Goal: Find specific page/section: Find specific page/section

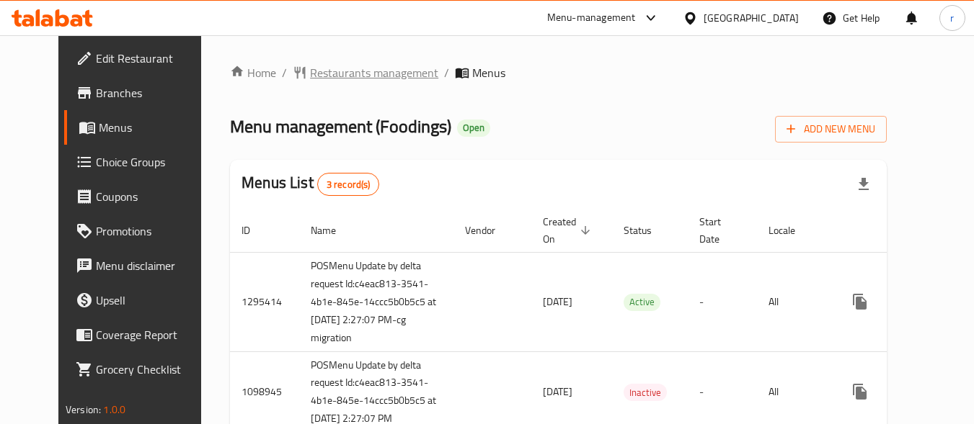
click at [318, 66] on span "Restaurants management" at bounding box center [374, 72] width 128 height 17
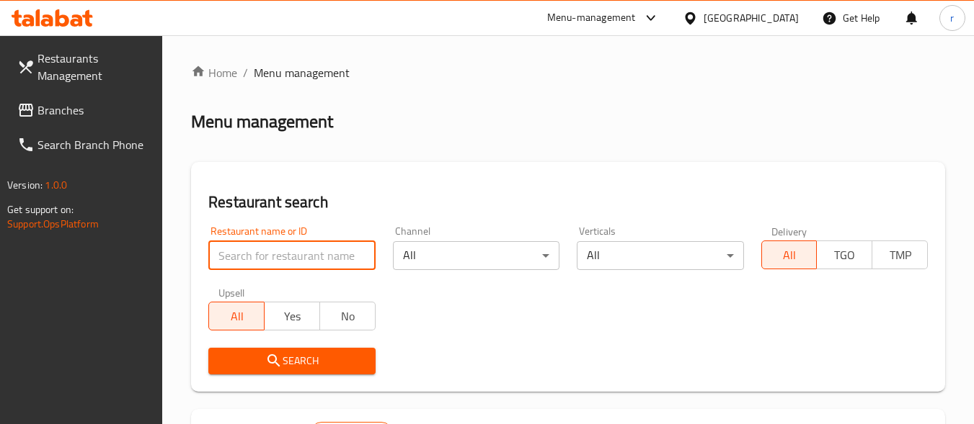
click at [330, 250] on input "search" at bounding box center [291, 255] width 166 height 29
paste input "612513"
type input "612513"
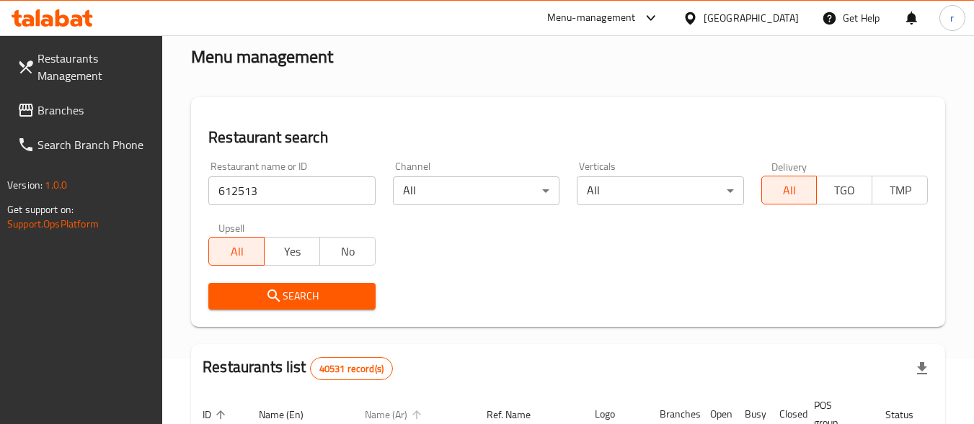
scroll to position [144, 0]
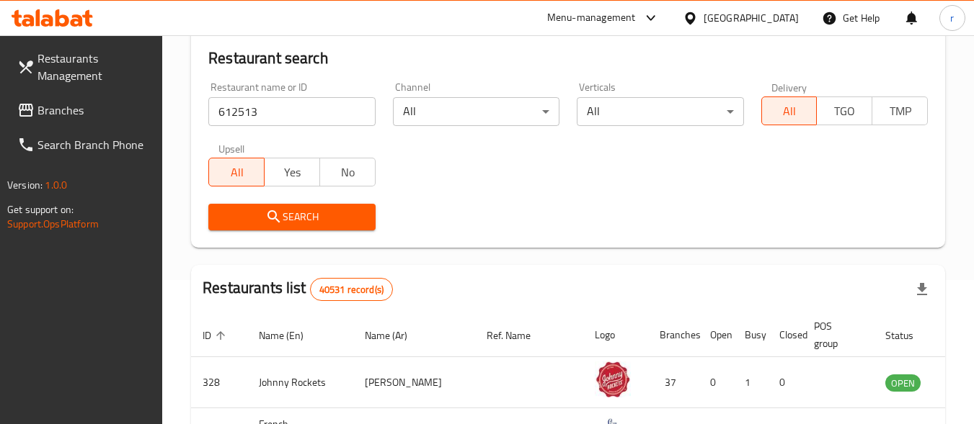
drag, startPoint x: 319, startPoint y: 195, endPoint x: 320, endPoint y: 218, distance: 23.8
click at [316, 206] on div "Search" at bounding box center [292, 217] width 184 height 44
click at [320, 219] on span "Search" at bounding box center [291, 217] width 143 height 18
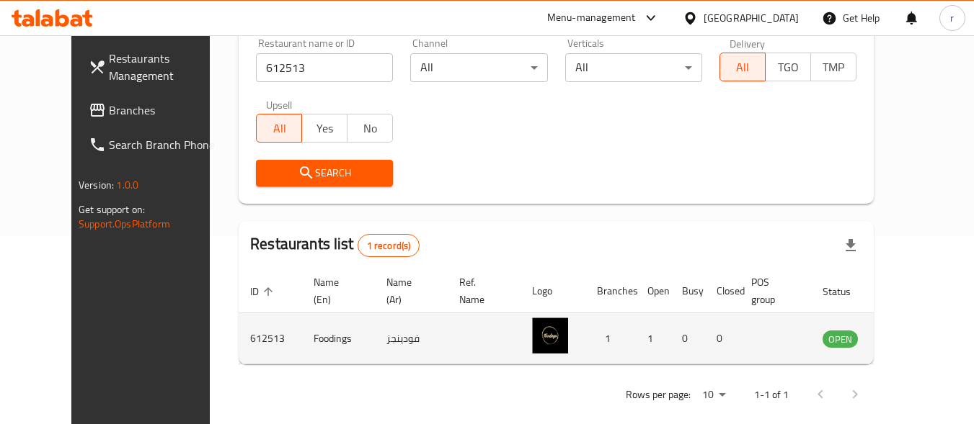
scroll to position [206, 0]
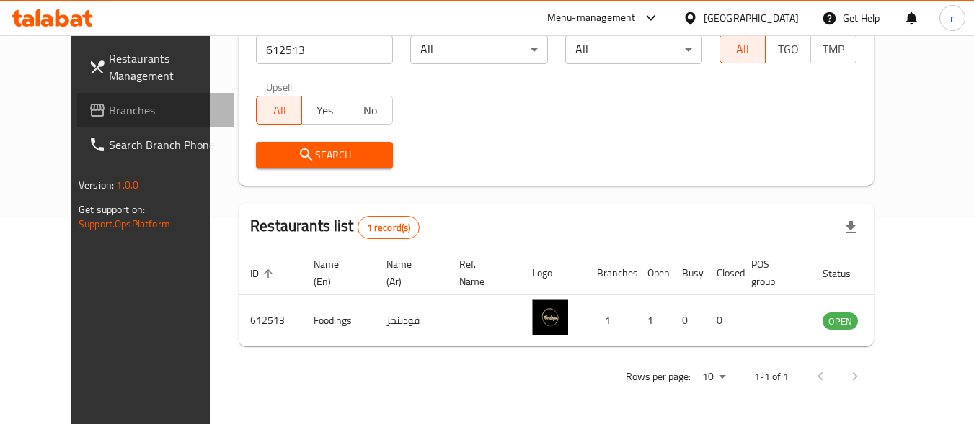
click at [109, 112] on span "Branches" at bounding box center [166, 110] width 114 height 17
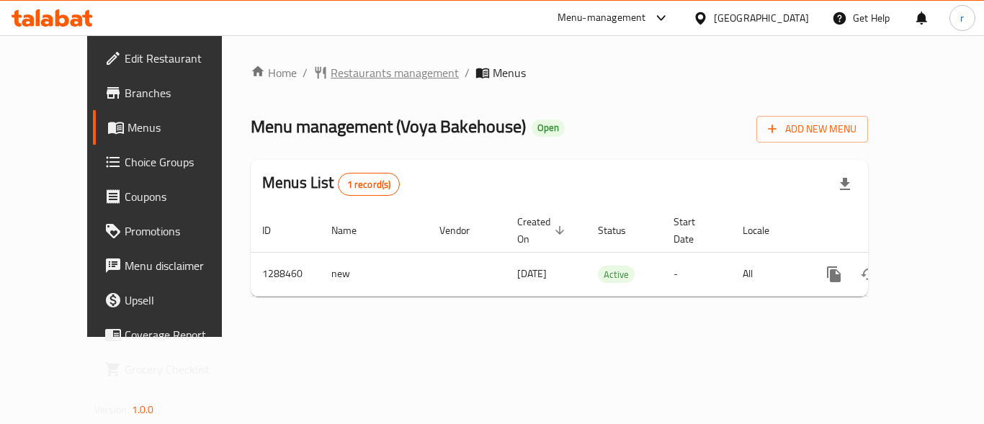
click at [331, 71] on span "Restaurants management" at bounding box center [395, 72] width 128 height 17
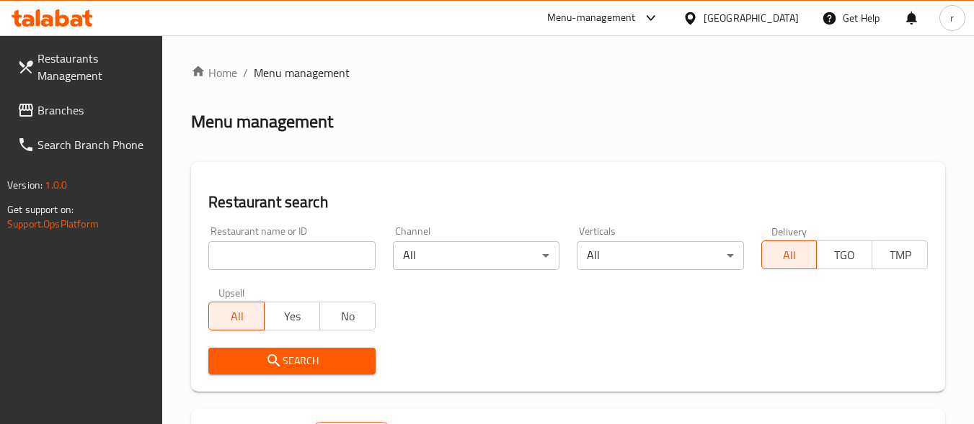
click at [275, 241] on div "Restaurant name or ID Restaurant name or ID" at bounding box center [291, 248] width 166 height 44
click at [282, 264] on input "search" at bounding box center [291, 255] width 166 height 29
paste input "697204"
type input "697204"
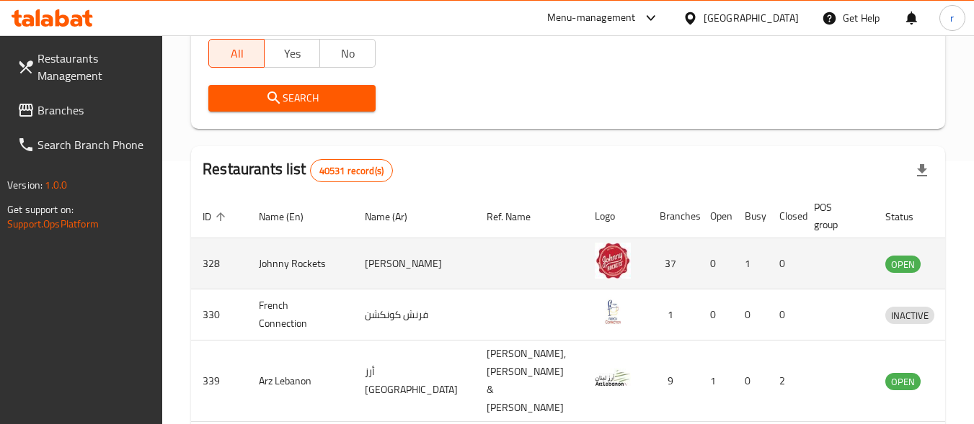
scroll to position [288, 0]
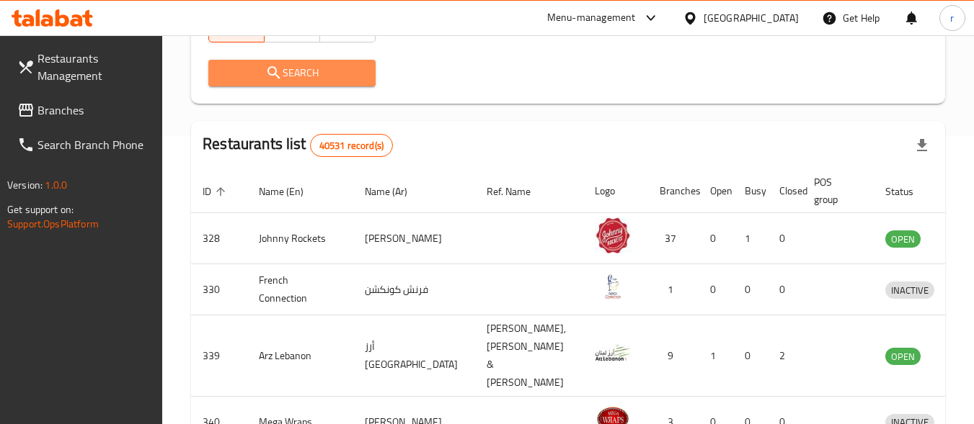
click at [306, 78] on span "Search" at bounding box center [291, 73] width 143 height 18
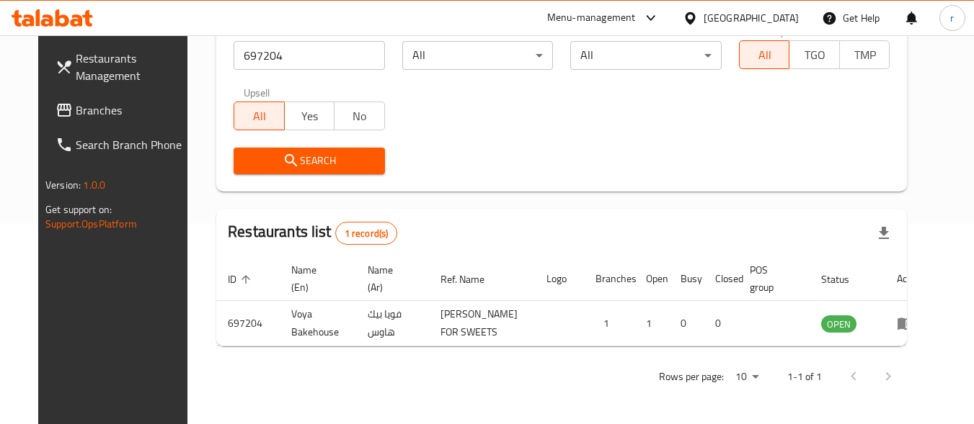
scroll to position [206, 0]
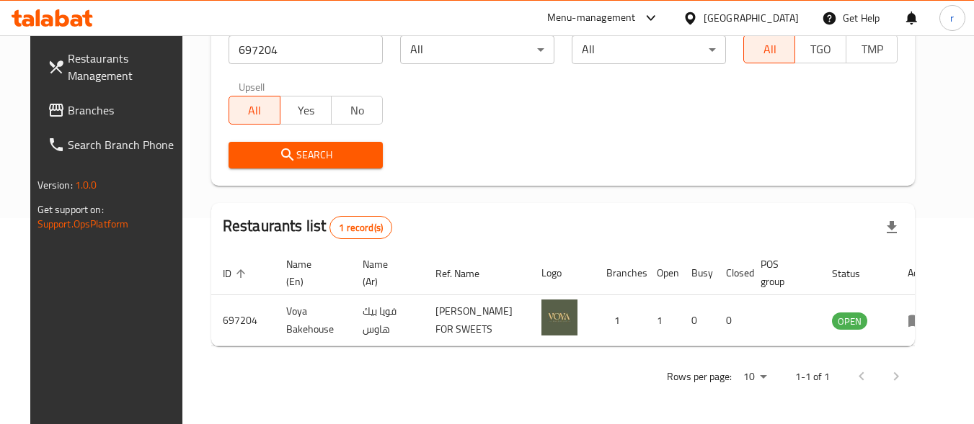
click at [94, 105] on span "Branches" at bounding box center [125, 110] width 114 height 17
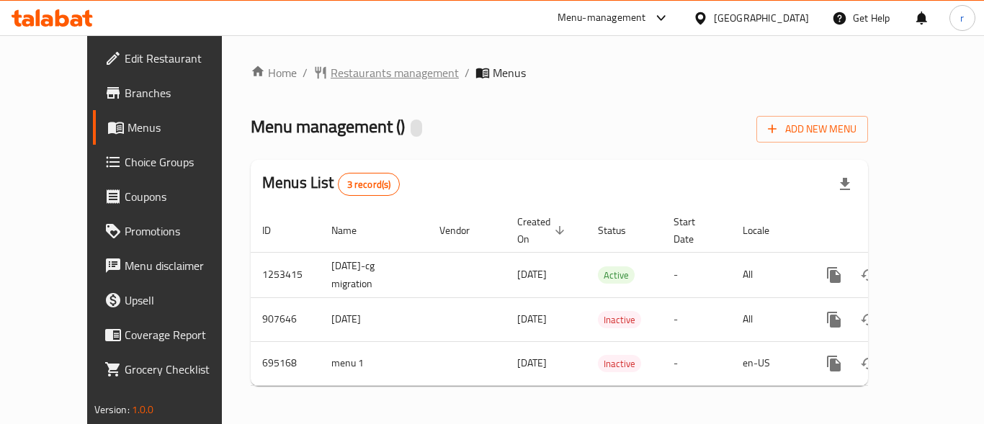
click at [331, 68] on span "Restaurants management" at bounding box center [395, 72] width 128 height 17
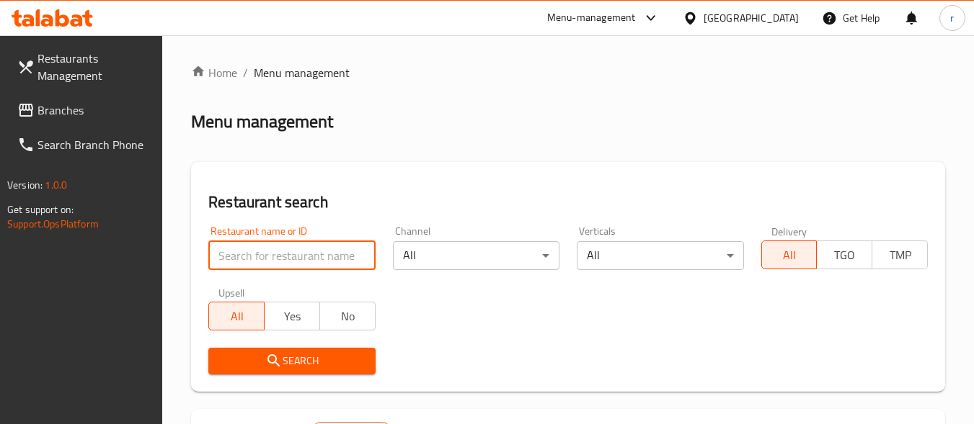
click at [293, 269] on input "search" at bounding box center [291, 255] width 166 height 29
paste input "643846"
type input "643846"
click button "Search" at bounding box center [291, 361] width 166 height 27
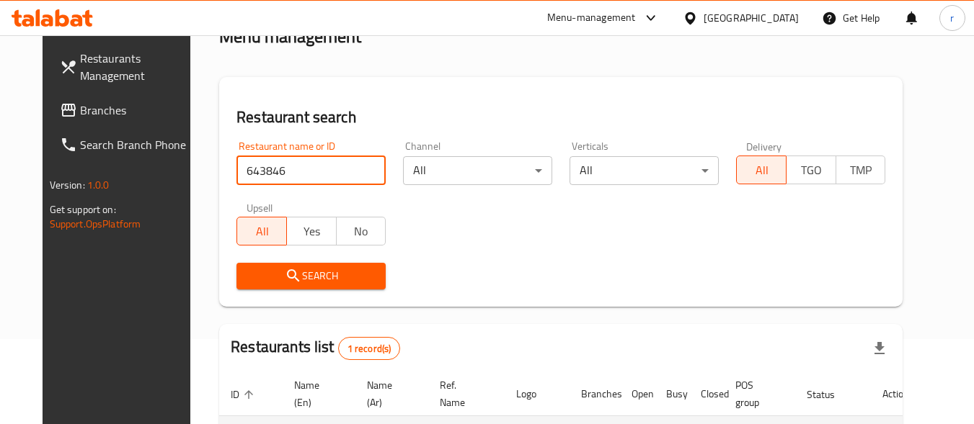
scroll to position [200, 0]
